Goal: Download file/media

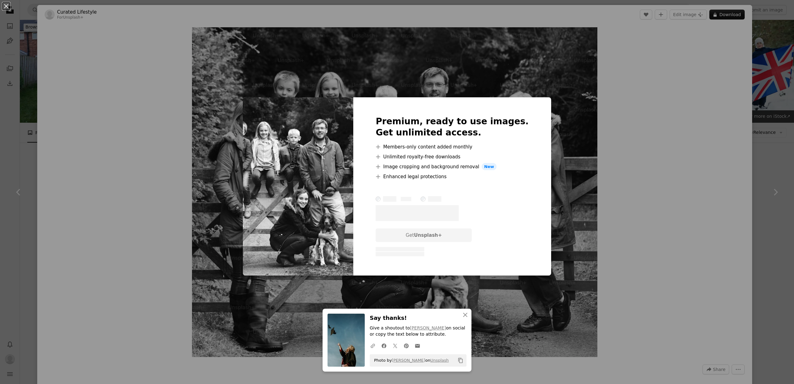
scroll to position [572, 0]
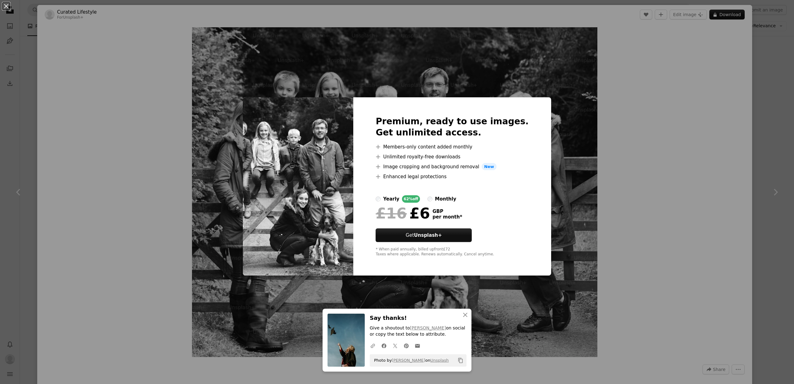
click at [770, 121] on div "An X shape An X shape Close Say thanks! Give a shoutout to [PERSON_NAME] on soc…" at bounding box center [397, 192] width 794 height 384
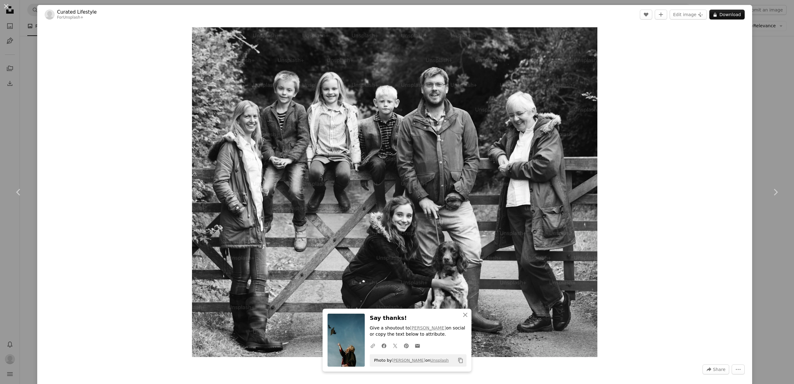
click at [770, 121] on div "An X shape Chevron left Chevron right An X shape Close Say thanks! Give a shout…" at bounding box center [397, 192] width 794 height 384
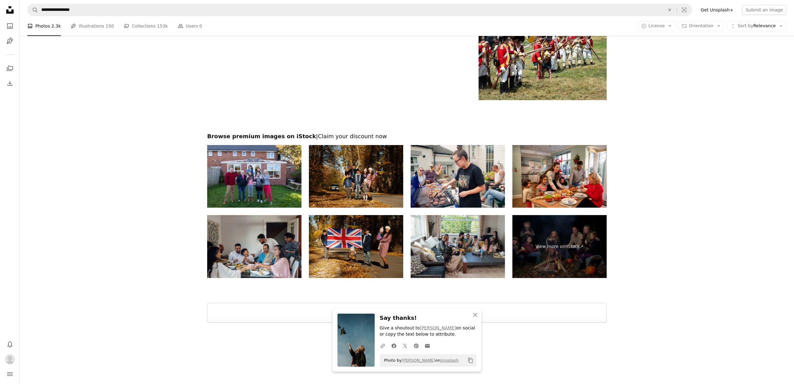
scroll to position [1088, 0]
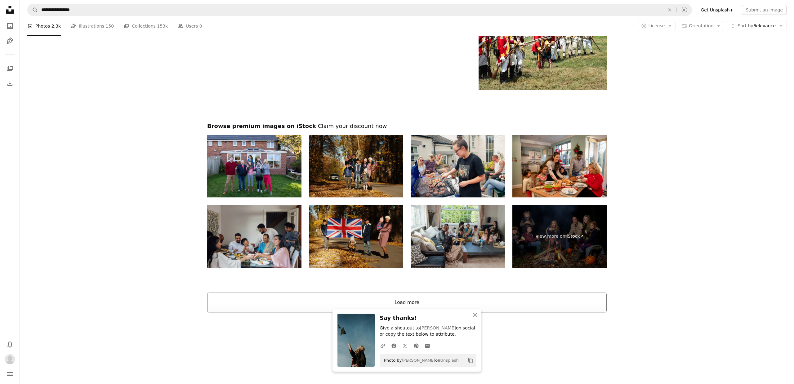
click at [442, 300] on button "Load more" at bounding box center [407, 303] width 400 height 20
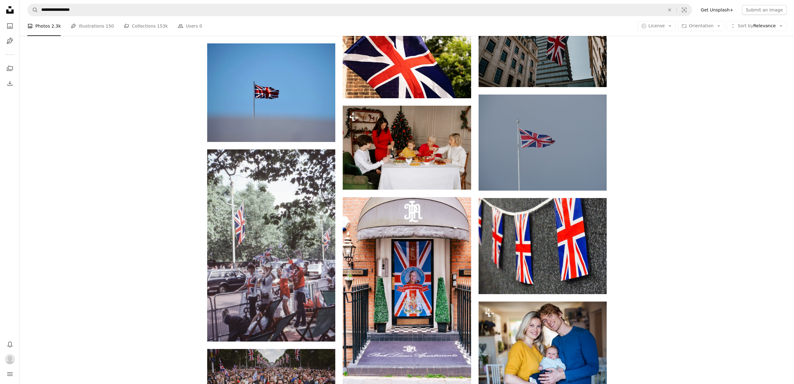
scroll to position [2884, 0]
